Goal: Transaction & Acquisition: Purchase product/service

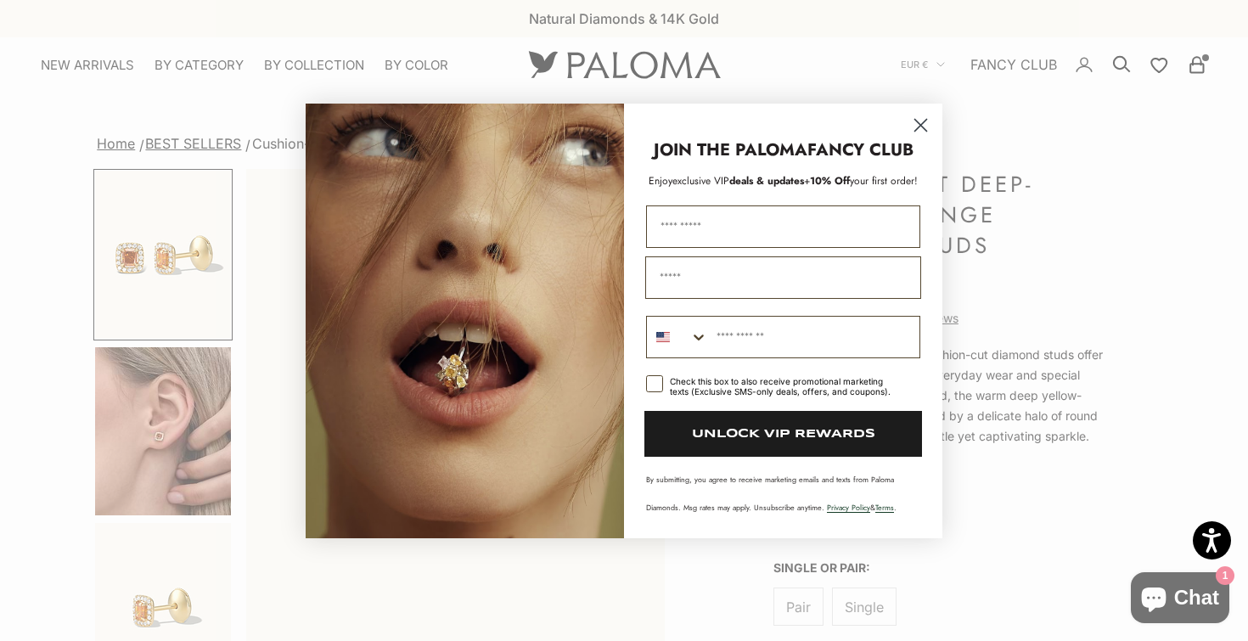
click at [915, 132] on circle "Close dialog" at bounding box center [921, 124] width 28 height 28
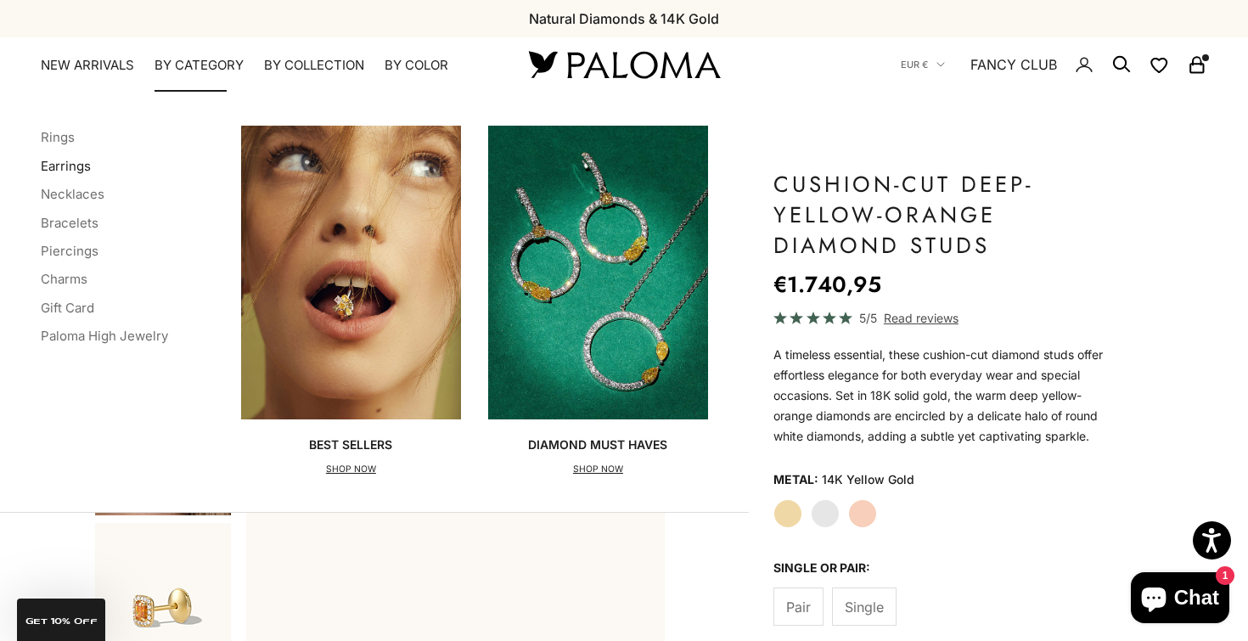
click at [75, 170] on link "Earrings" at bounding box center [66, 166] width 50 height 16
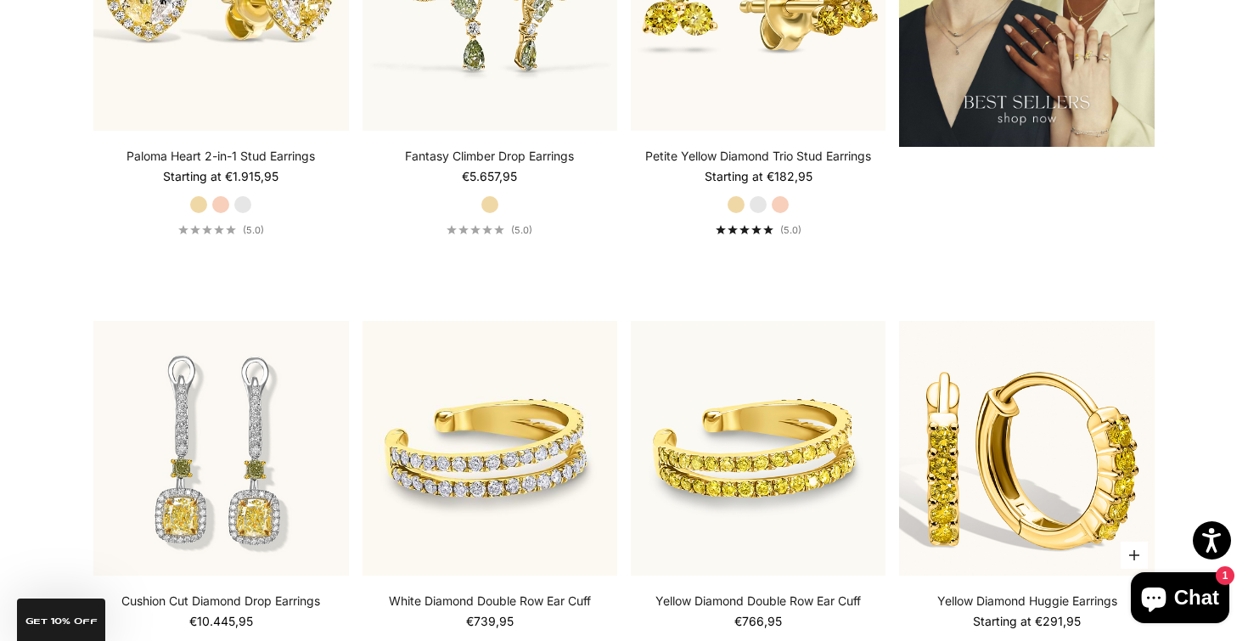
scroll to position [2453, 0]
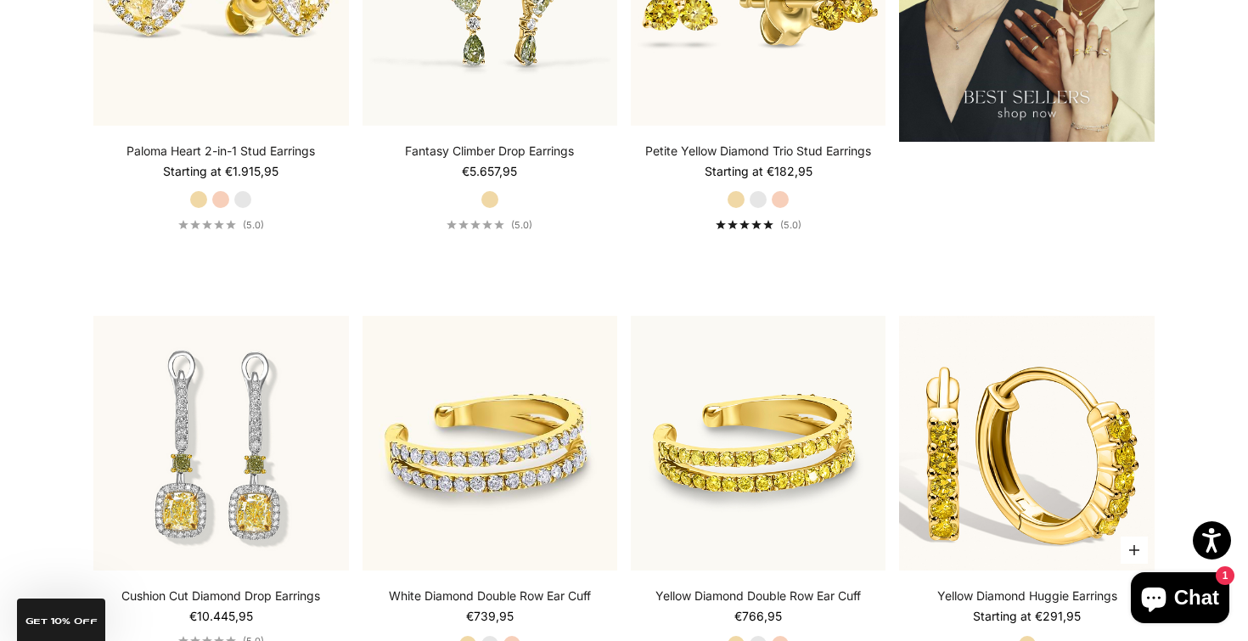
click at [992, 449] on img at bounding box center [1026, 443] width 255 height 255
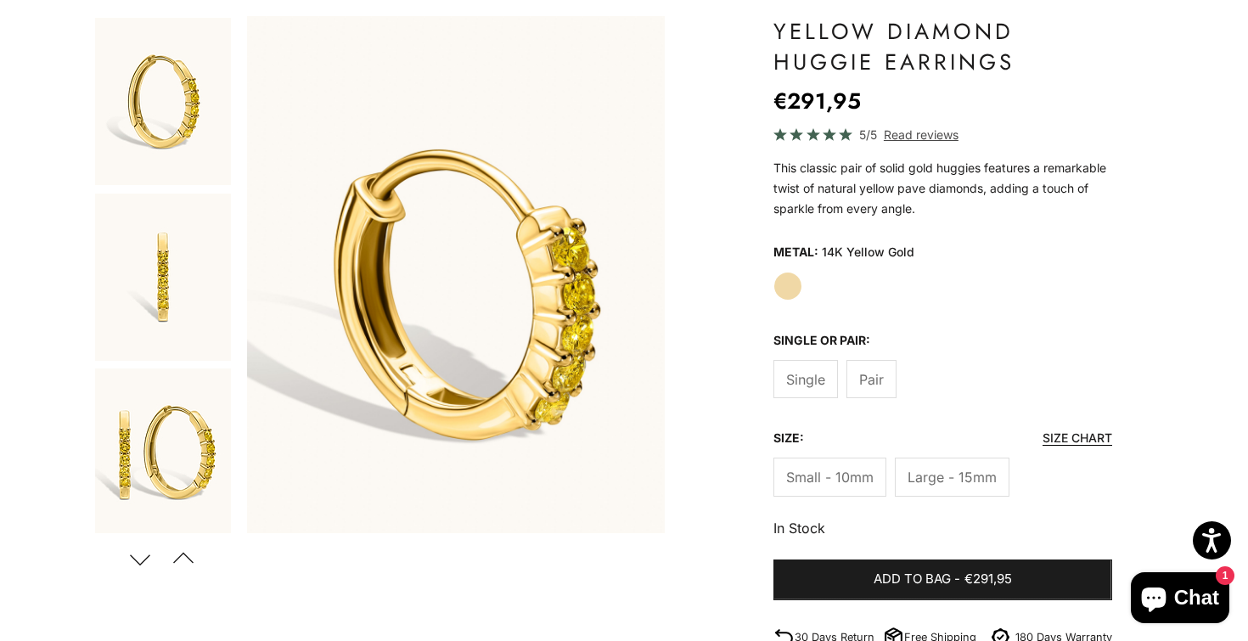
scroll to position [157, 0]
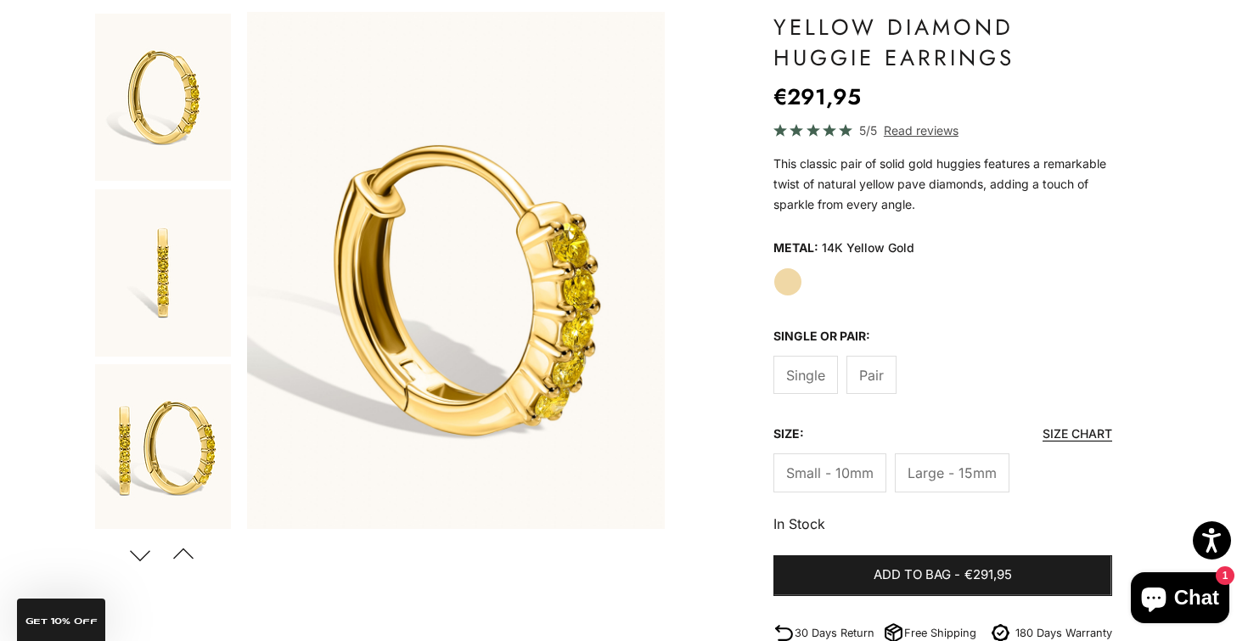
click at [942, 487] on label "Large - 15mm" at bounding box center [952, 473] width 115 height 38
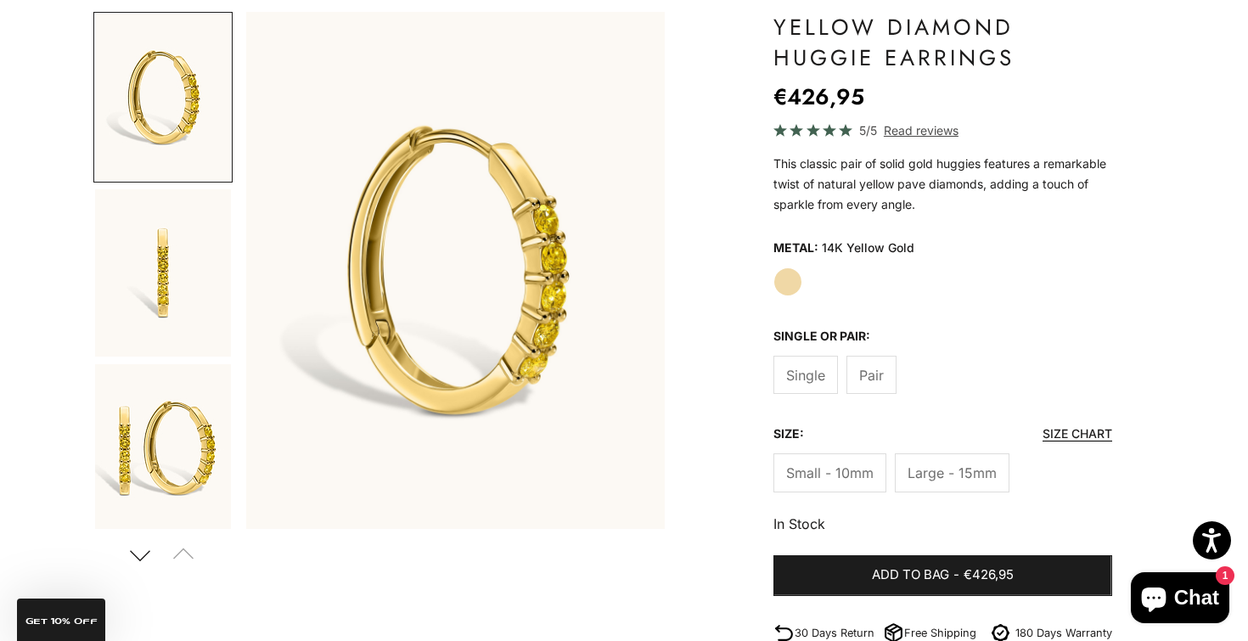
click at [841, 474] on span "Small - 10mm" at bounding box center [829, 473] width 87 height 22
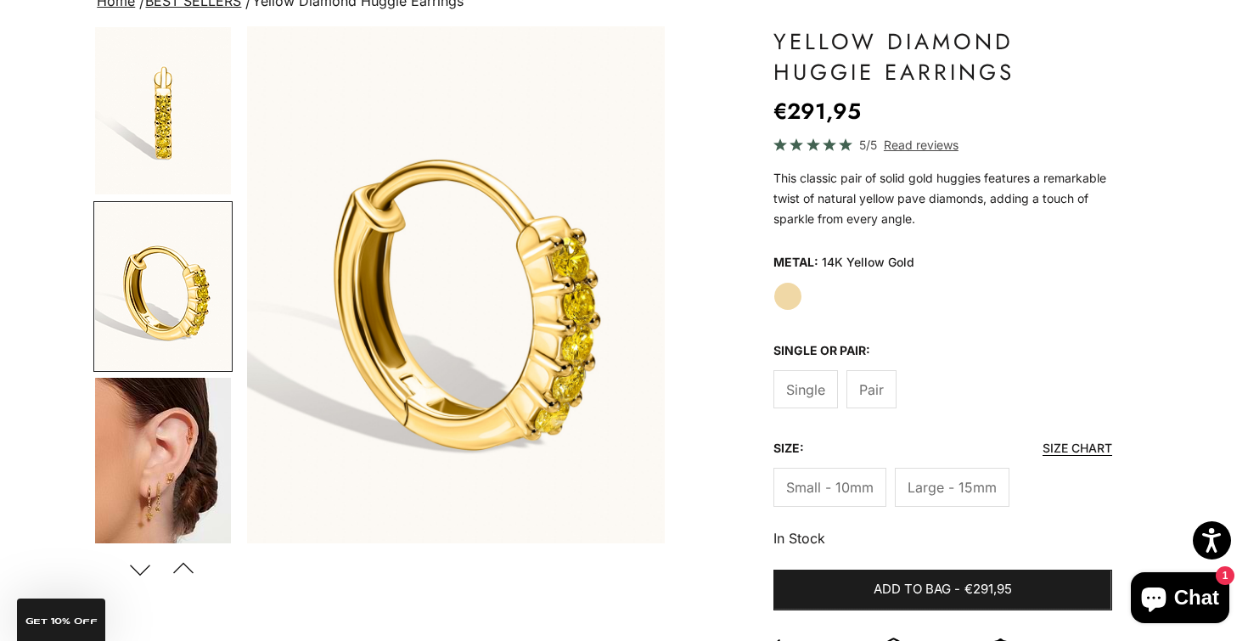
scroll to position [142, 0]
